Goal: Information Seeking & Learning: Learn about a topic

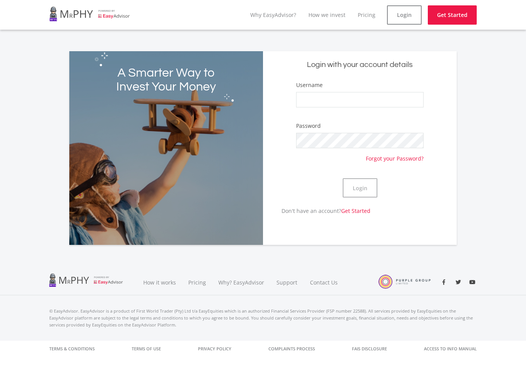
click at [63, 21] on link at bounding box center [89, 14] width 81 height 22
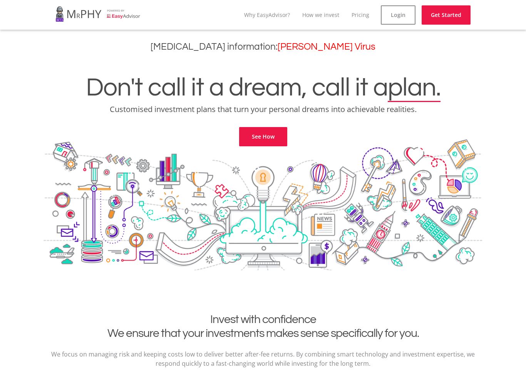
click at [77, 11] on link at bounding box center [97, 14] width 85 height 22
click at [122, 12] on link at bounding box center [97, 14] width 85 height 22
click at [127, 14] on link at bounding box center [97, 14] width 85 height 22
click at [403, 13] on link "Login" at bounding box center [398, 14] width 35 height 19
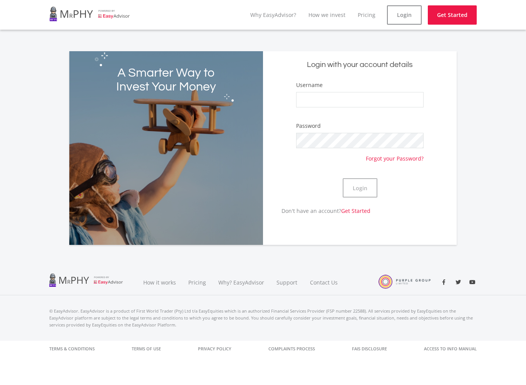
click at [68, 15] on link at bounding box center [89, 14] width 81 height 22
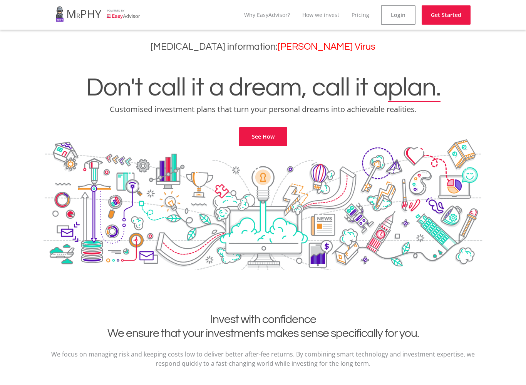
click at [110, 14] on link at bounding box center [97, 14] width 85 height 22
click at [99, 16] on link at bounding box center [97, 14] width 85 height 22
click at [277, 13] on link "Why EasyAdvisor?" at bounding box center [267, 14] width 46 height 7
click at [373, 12] on link "Pricing" at bounding box center [366, 14] width 18 height 7
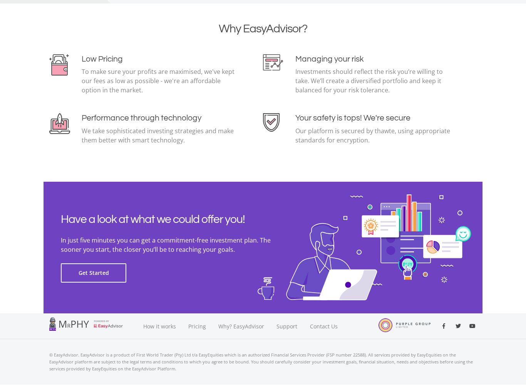
scroll to position [1624, 0]
click at [199, 327] on link "Pricing" at bounding box center [197, 326] width 30 height 26
